Goal: Check status: Check status

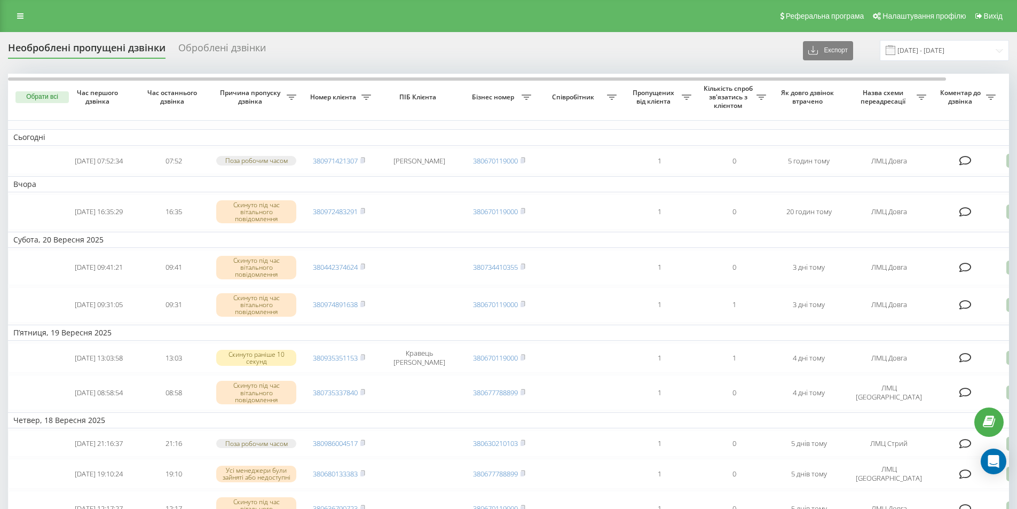
click at [217, 53] on div "Оброблені дзвінки" at bounding box center [222, 50] width 88 height 17
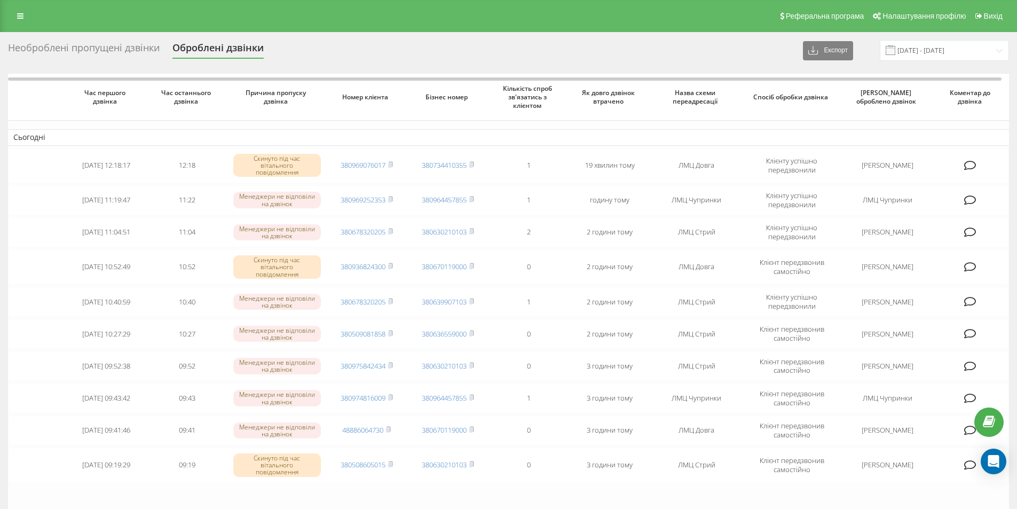
click at [70, 49] on div "Необроблені пропущені дзвінки" at bounding box center [84, 50] width 152 height 17
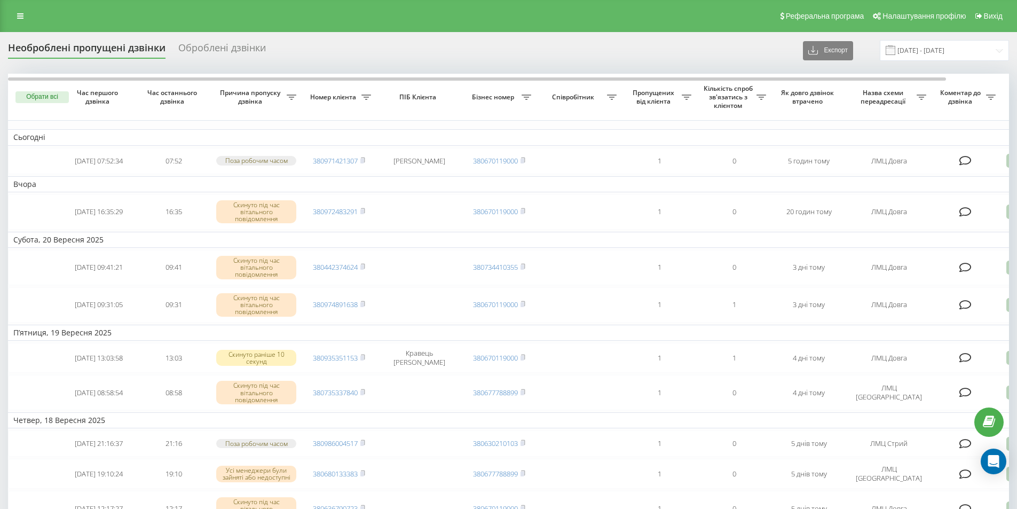
click at [244, 48] on div "Оброблені дзвінки" at bounding box center [222, 50] width 88 height 17
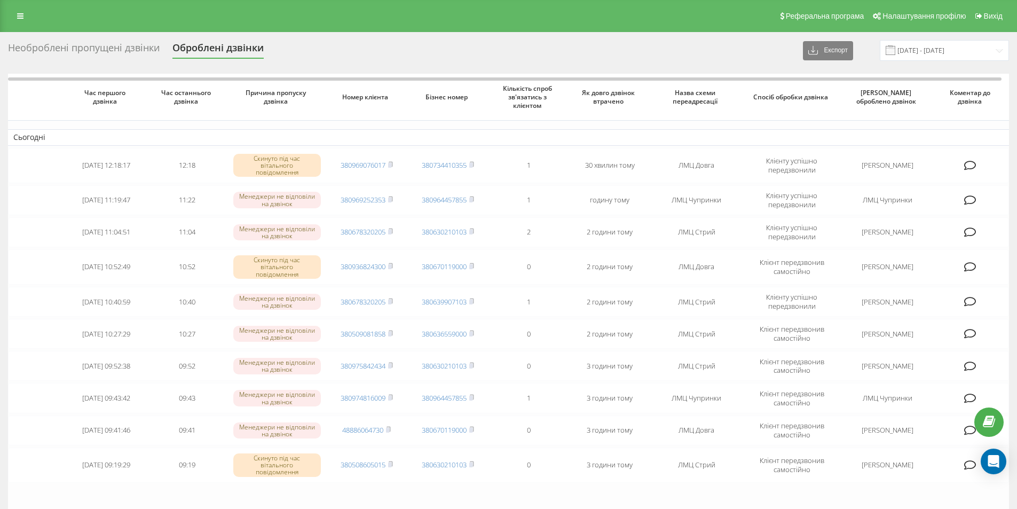
click at [123, 44] on div "Необроблені пропущені дзвінки" at bounding box center [84, 50] width 152 height 17
